Goal: Use online tool/utility: Utilize a website feature to perform a specific function

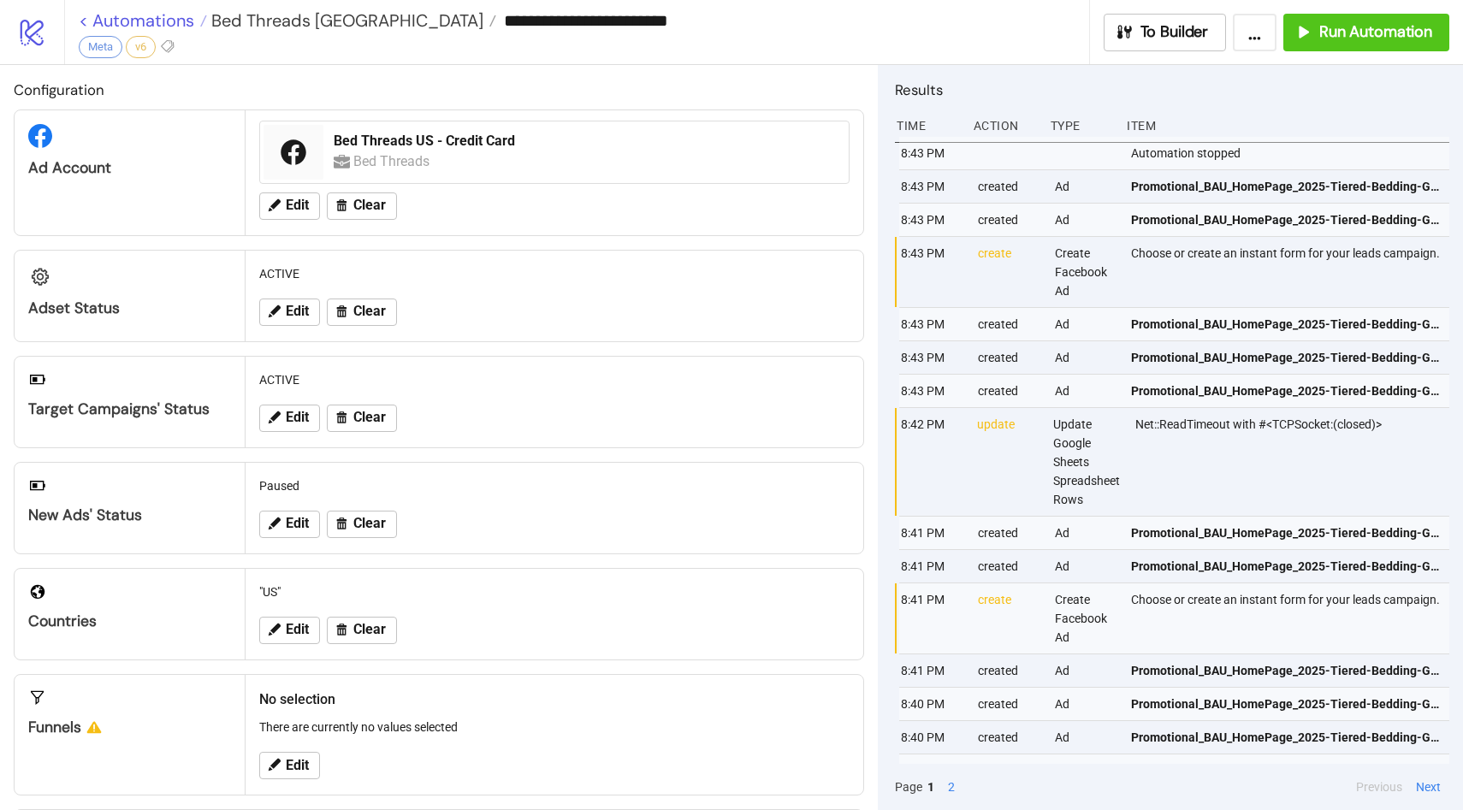
drag, startPoint x: 0, startPoint y: 0, endPoint x: 172, endPoint y: 14, distance: 172.5
click at [172, 14] on link "< Automations" at bounding box center [143, 20] width 128 height 17
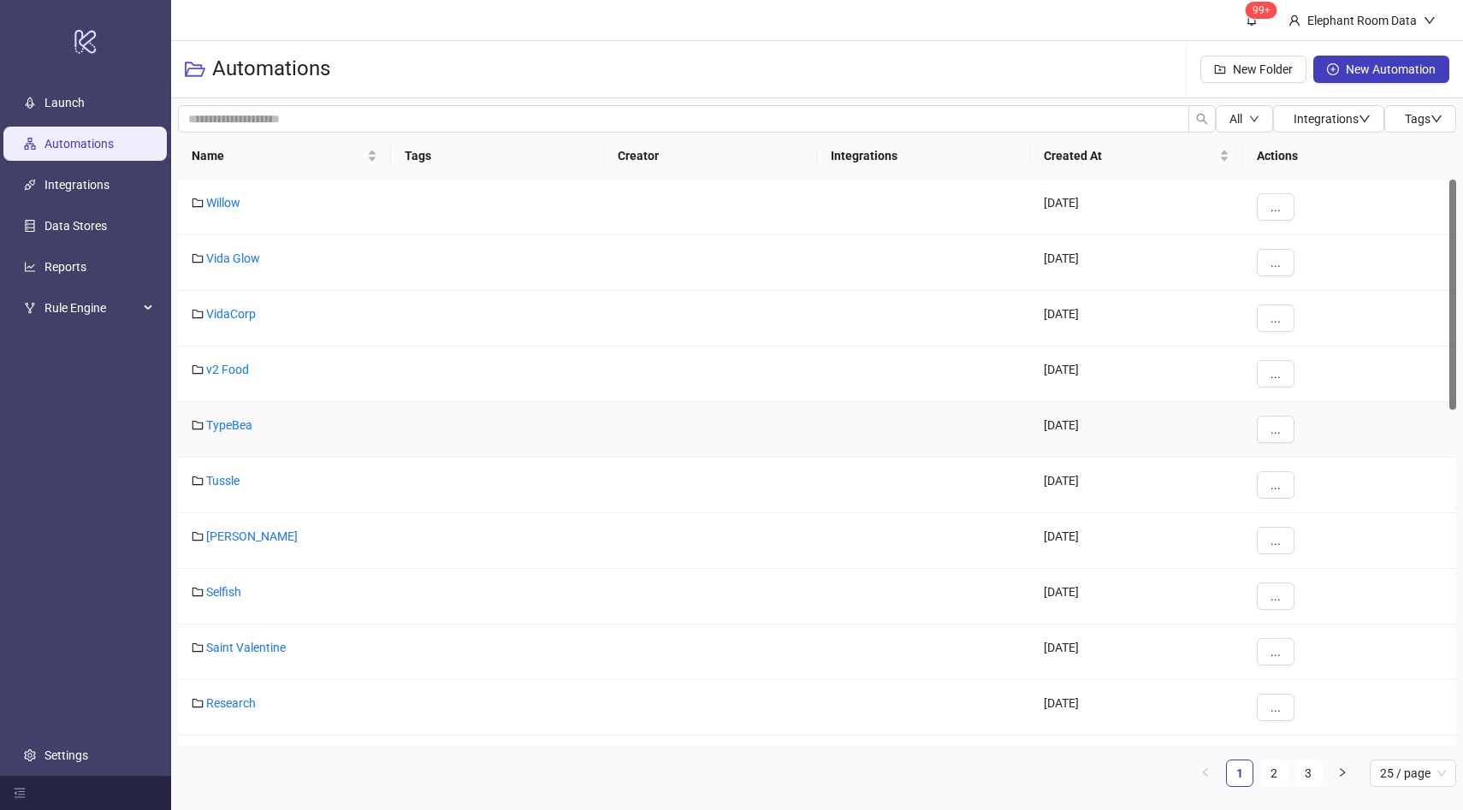
click at [407, 422] on div at bounding box center [497, 430] width 213 height 56
click at [250, 429] on link "TypeBea" at bounding box center [229, 425] width 46 height 14
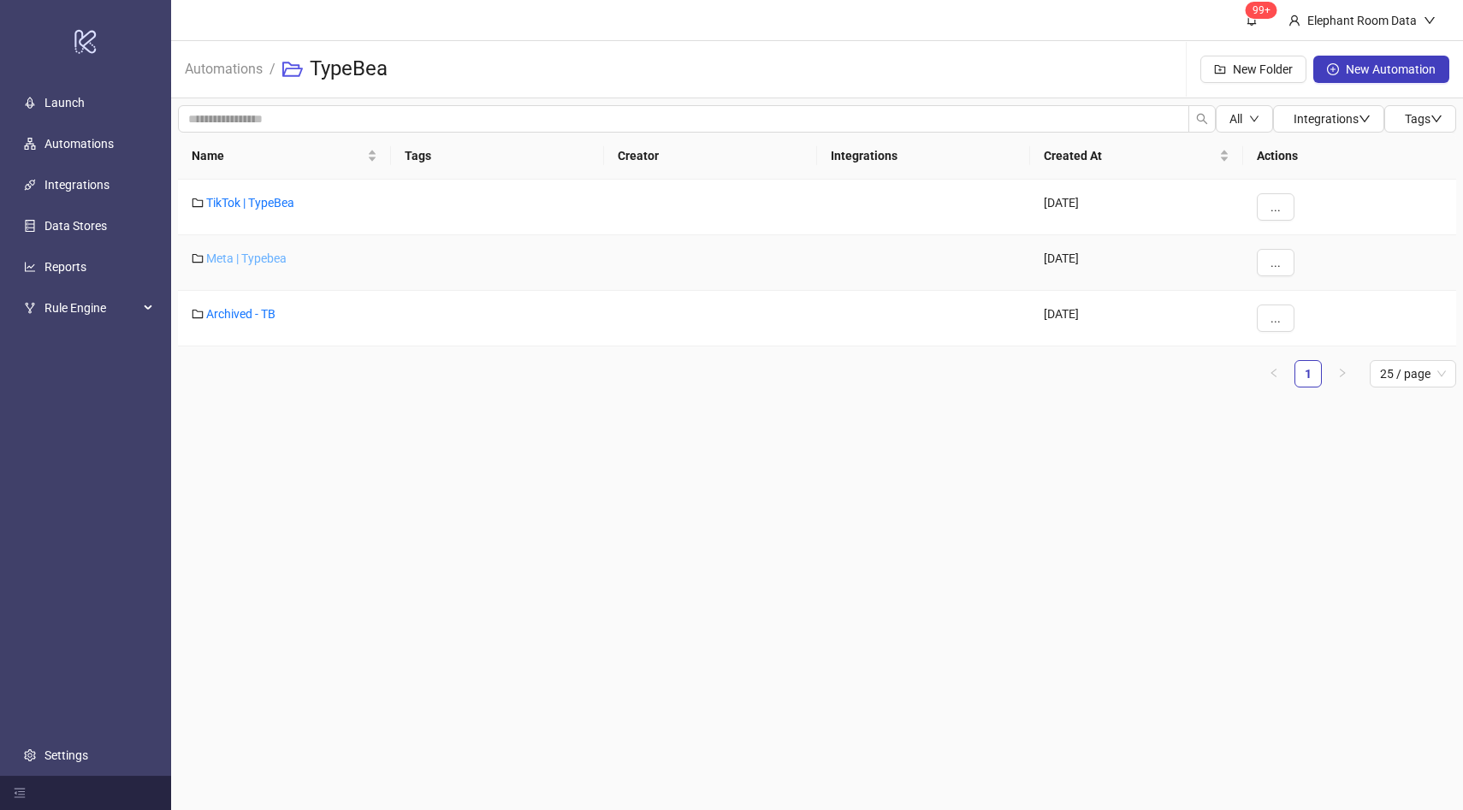
click at [280, 257] on link "Meta | Typebea" at bounding box center [246, 259] width 80 height 14
click at [255, 311] on link "Typebea AU" at bounding box center [237, 314] width 63 height 14
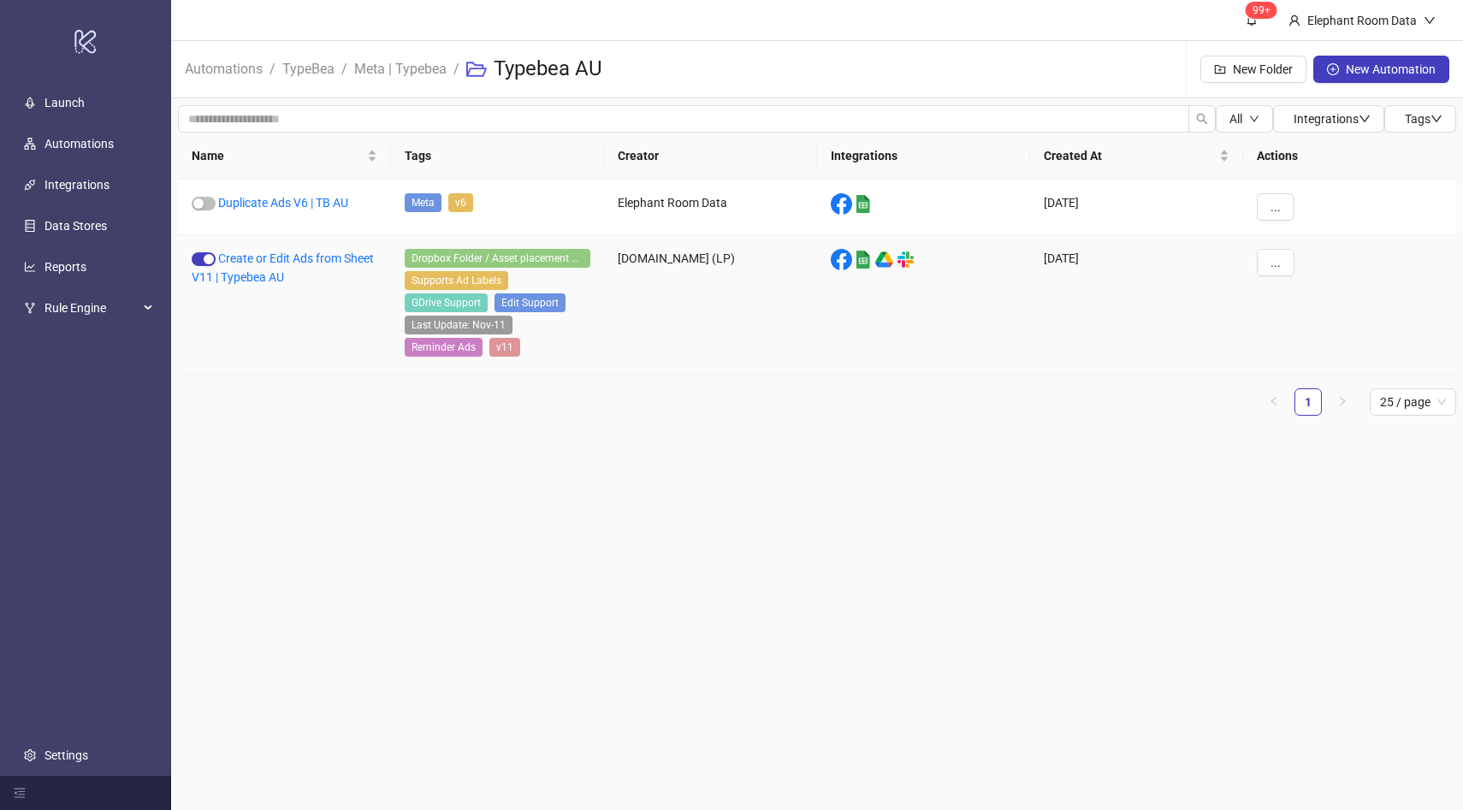
click at [258, 287] on div "Create or Edit Ads from Sheet V11 | Typebea AU" at bounding box center [284, 304] width 213 height 139
click at [258, 282] on link "Create or Edit Ads from Sheet V11 | Typebea AU" at bounding box center [283, 268] width 182 height 33
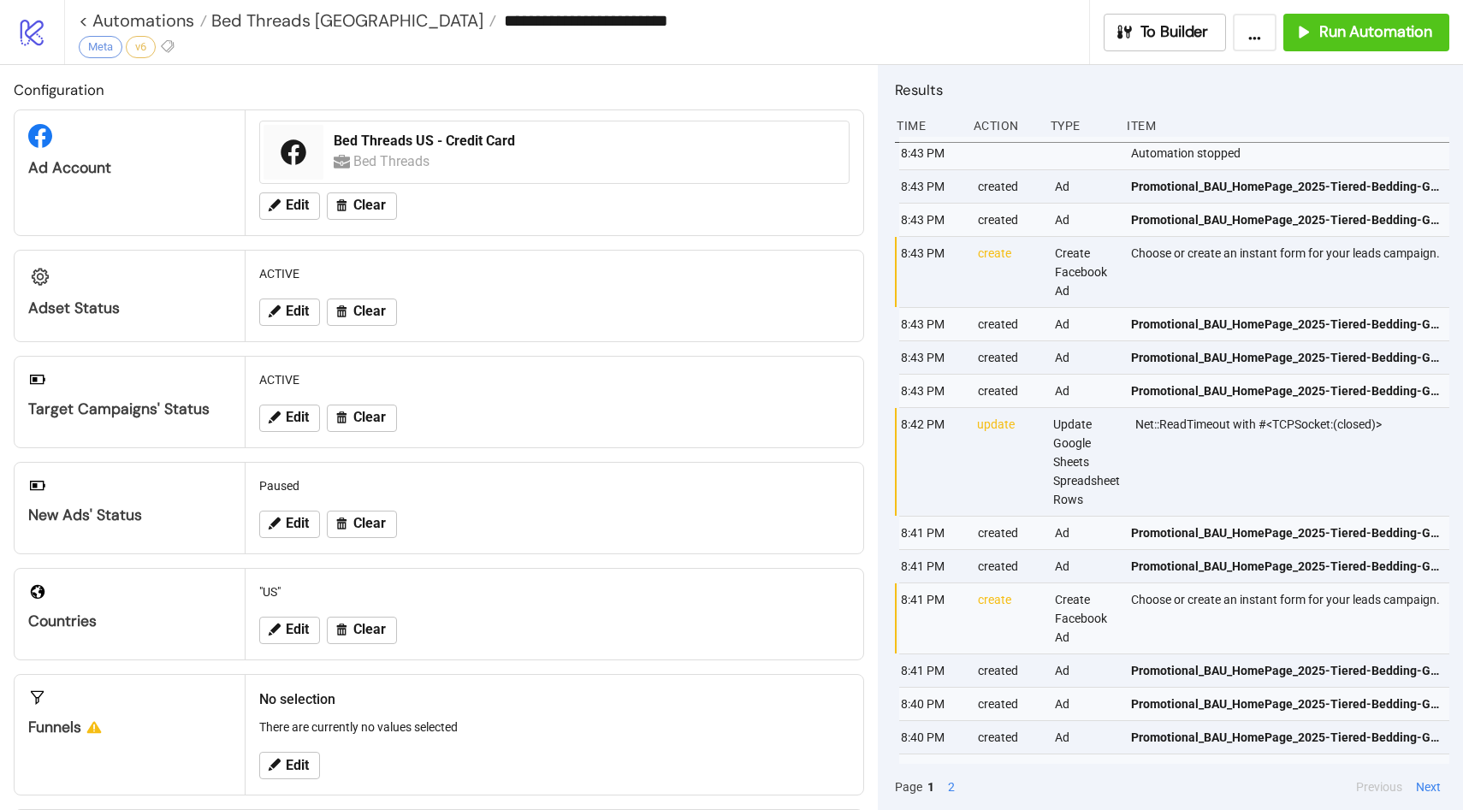
type input "**********"
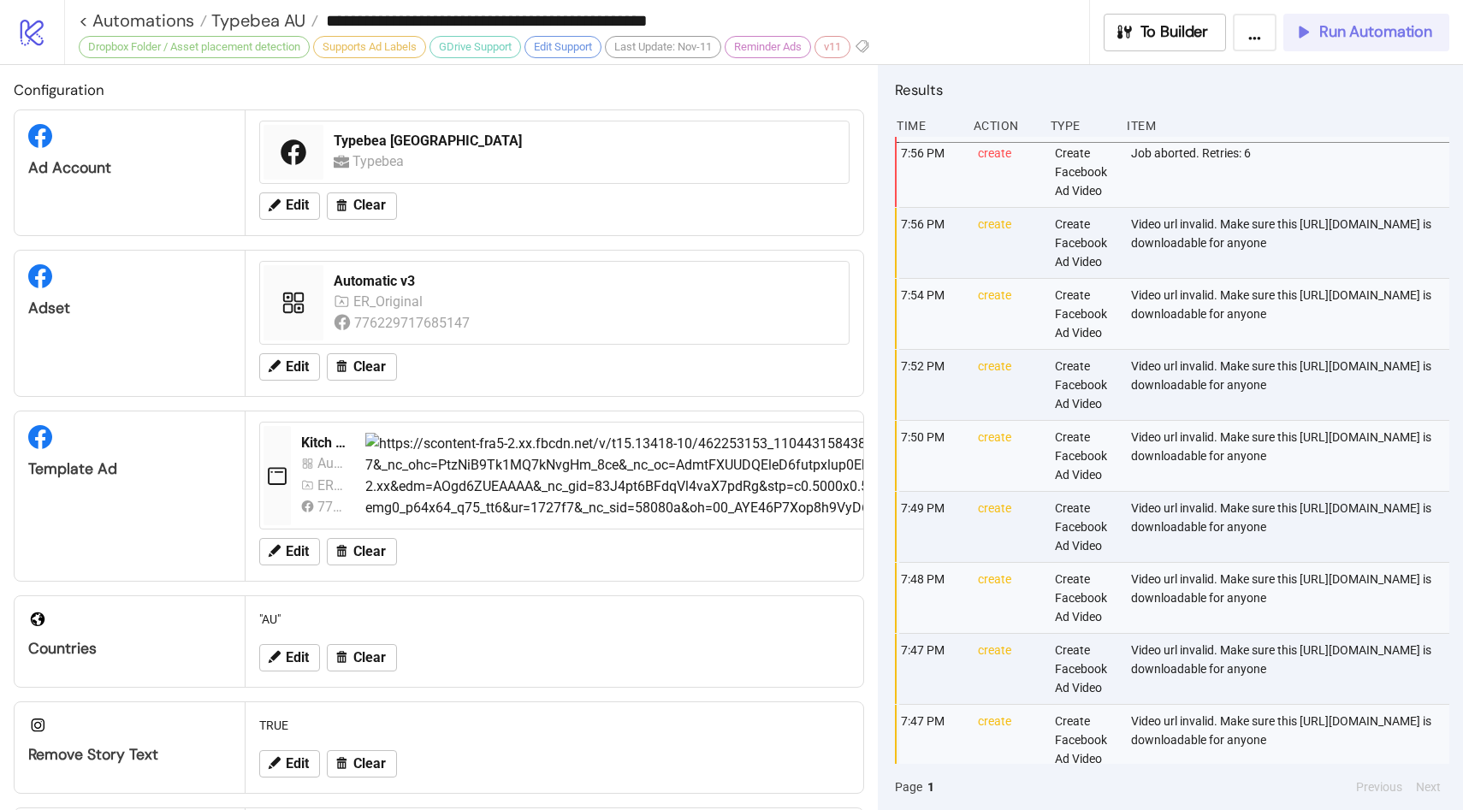
click at [1340, 44] on button "Run Automation" at bounding box center [1366, 33] width 166 height 38
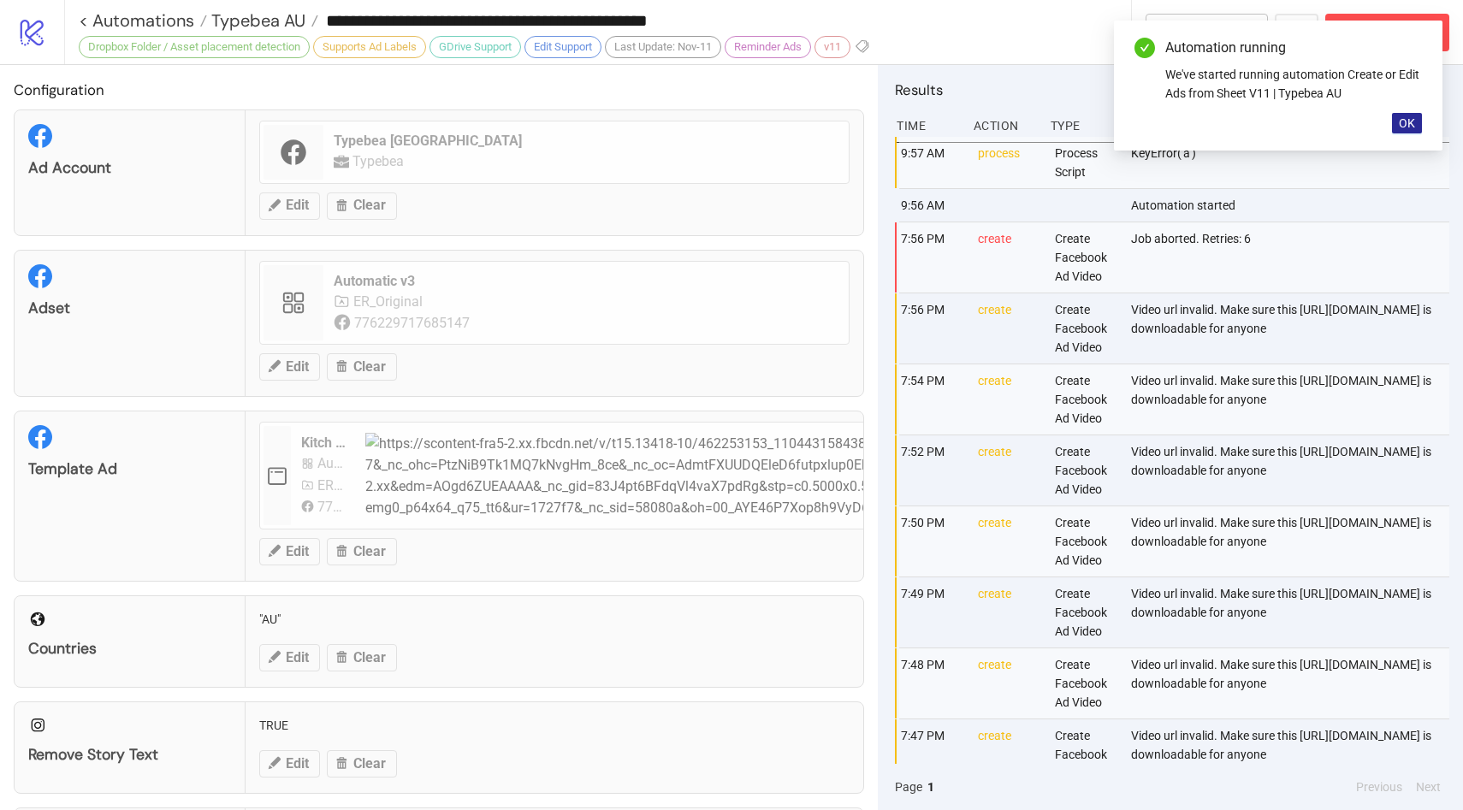
click at [1416, 128] on button "OK" at bounding box center [1407, 123] width 30 height 21
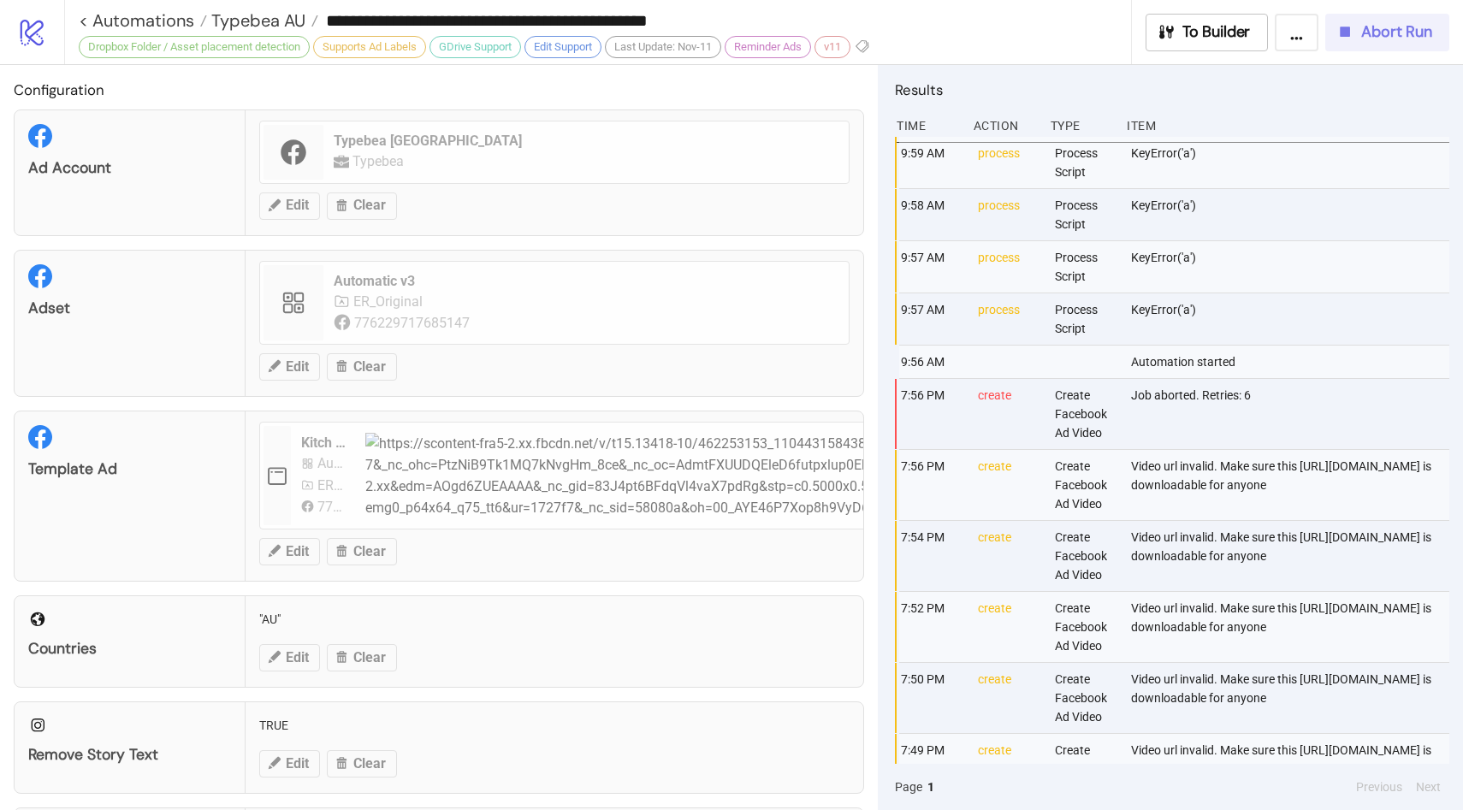
click at [1433, 31] on button "Abort Run" at bounding box center [1387, 33] width 124 height 38
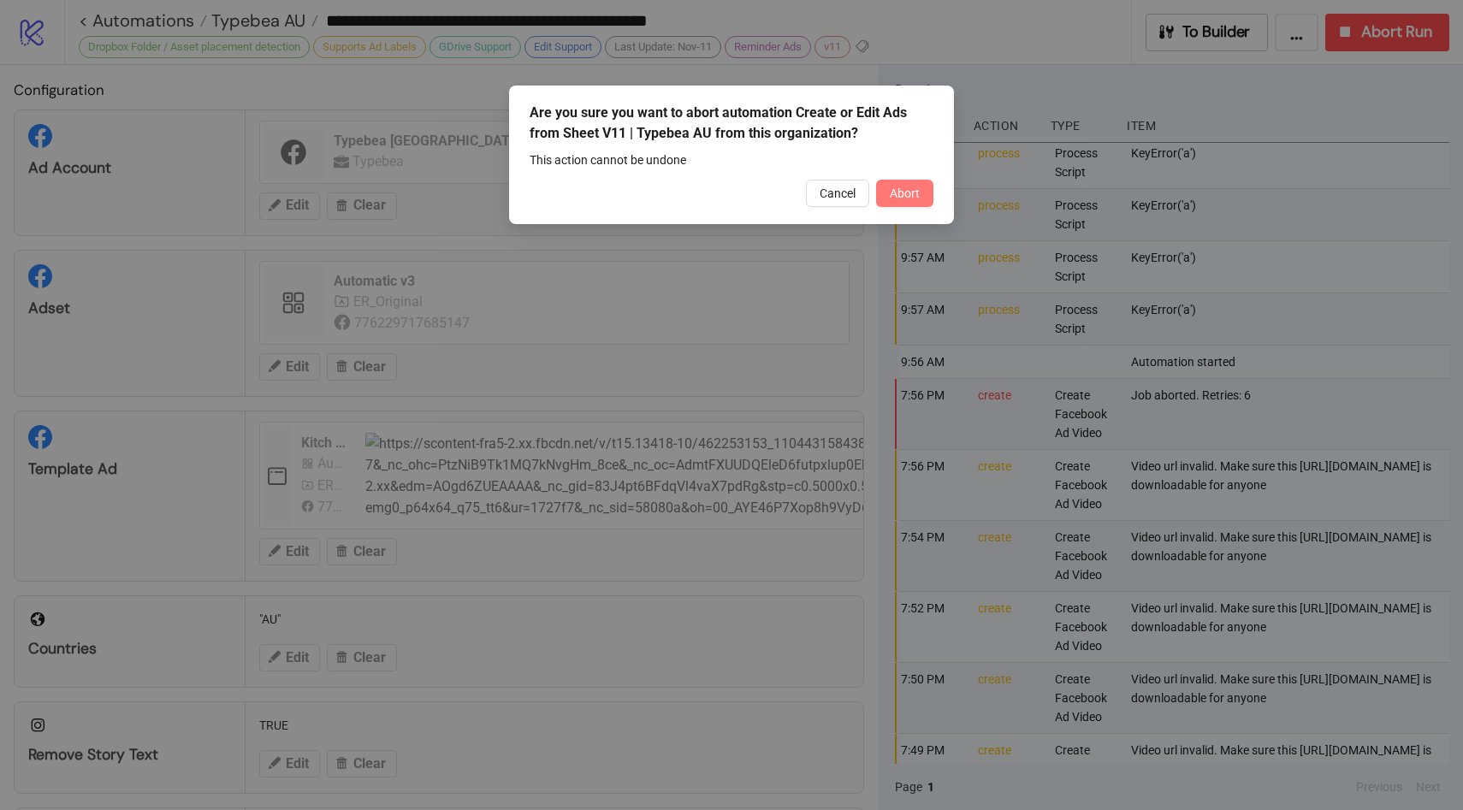
click at [895, 204] on button "Abort" at bounding box center [904, 193] width 57 height 27
